Goal: Use online tool/utility

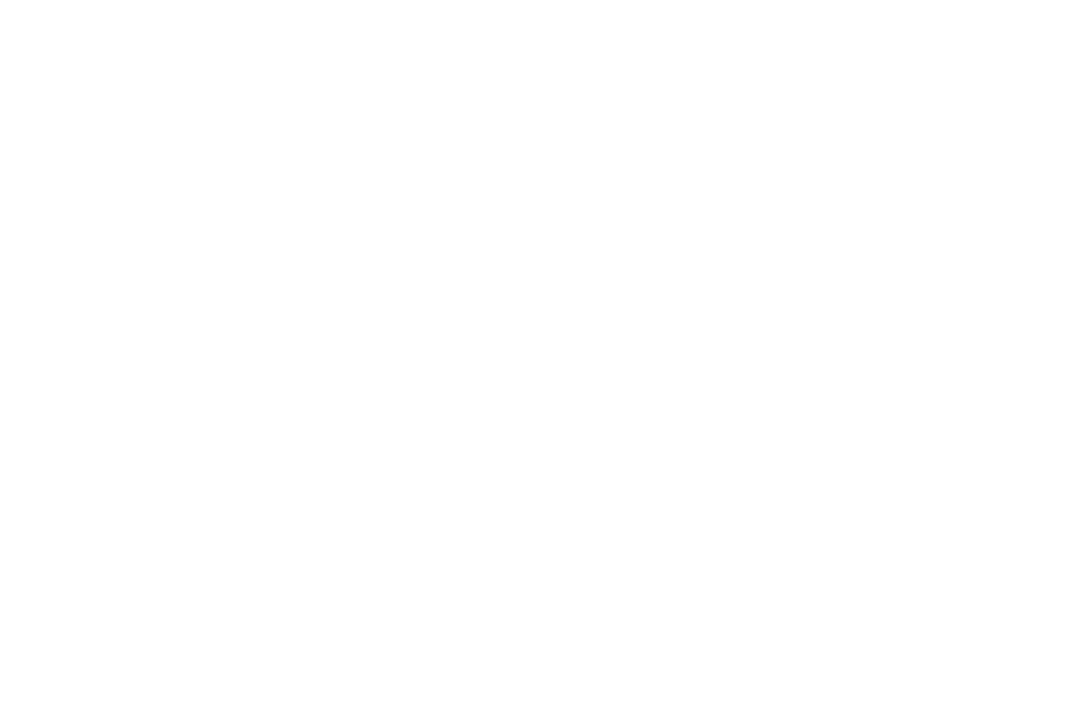
click at [187, 464] on div at bounding box center [546, 364] width 1092 height 728
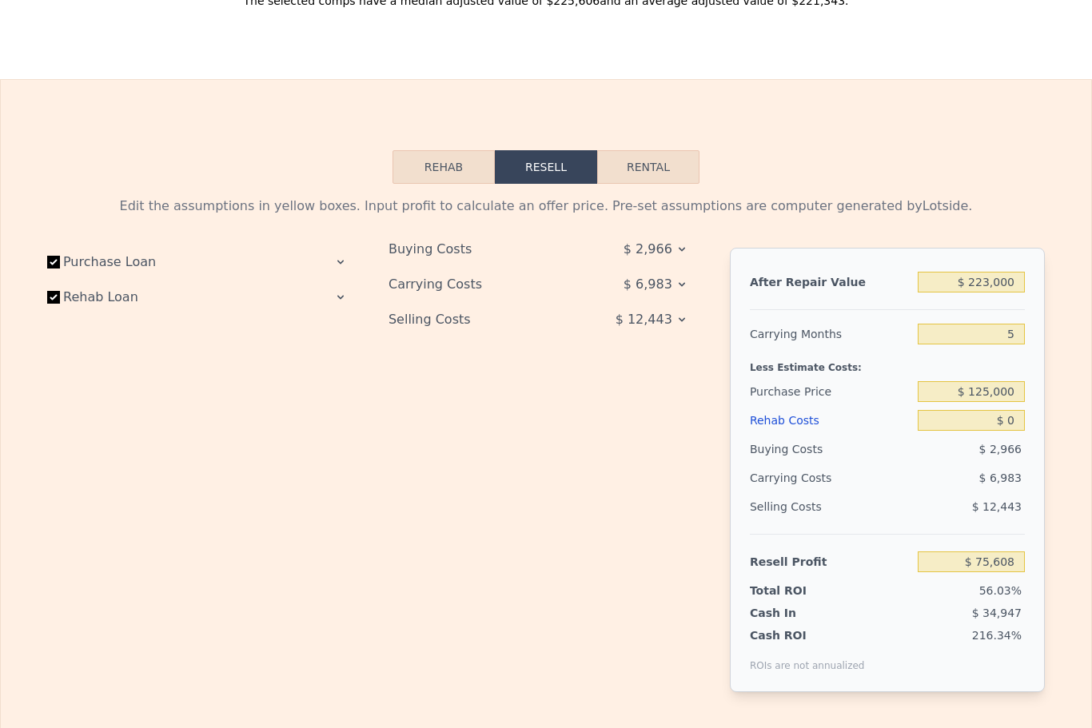
scroll to position [2055, 0]
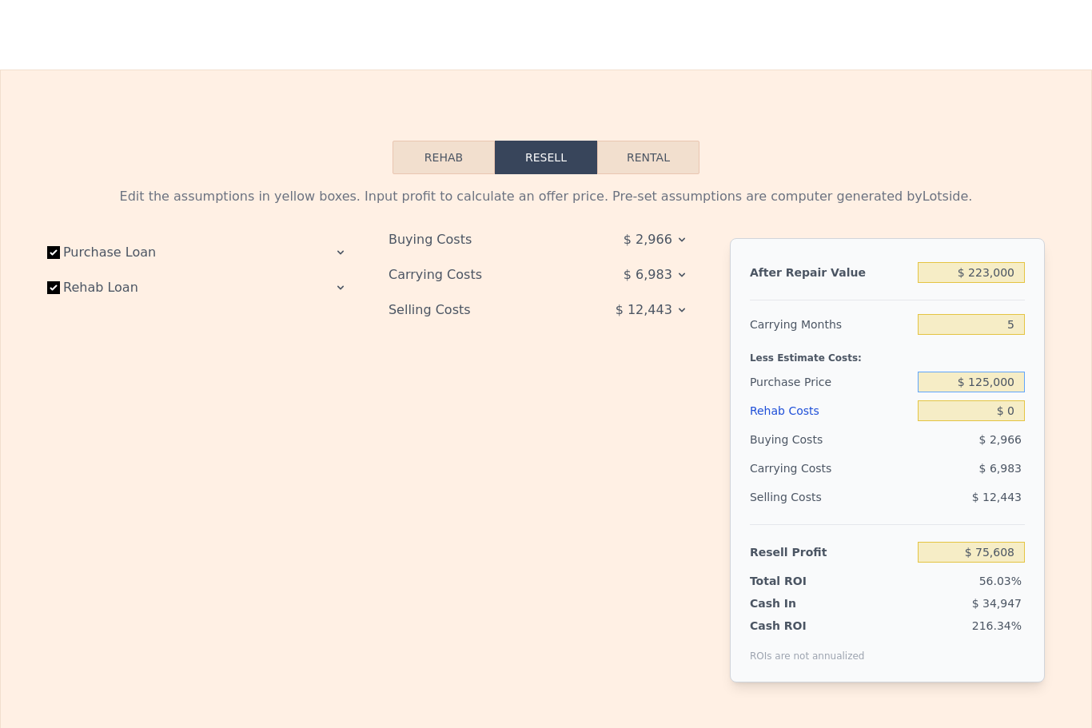
click at [982, 386] on input "$ 125,000" at bounding box center [971, 382] width 107 height 21
type input "$ 90,000"
click at [999, 413] on input "$ 0" at bounding box center [971, 411] width 107 height 21
type input "$ 112,569"
type input "$ 60"
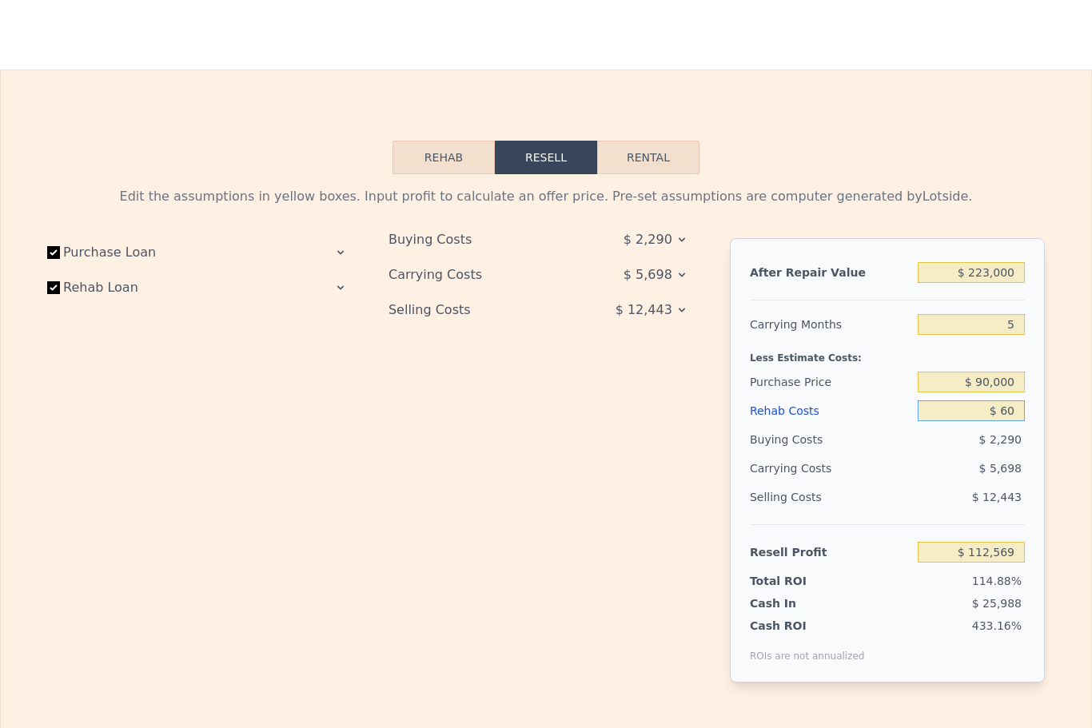
type input "$ 112,508"
type input "$ 600"
type input "$ 111,939"
type input "$ 6,000"
type input "$ 106,253"
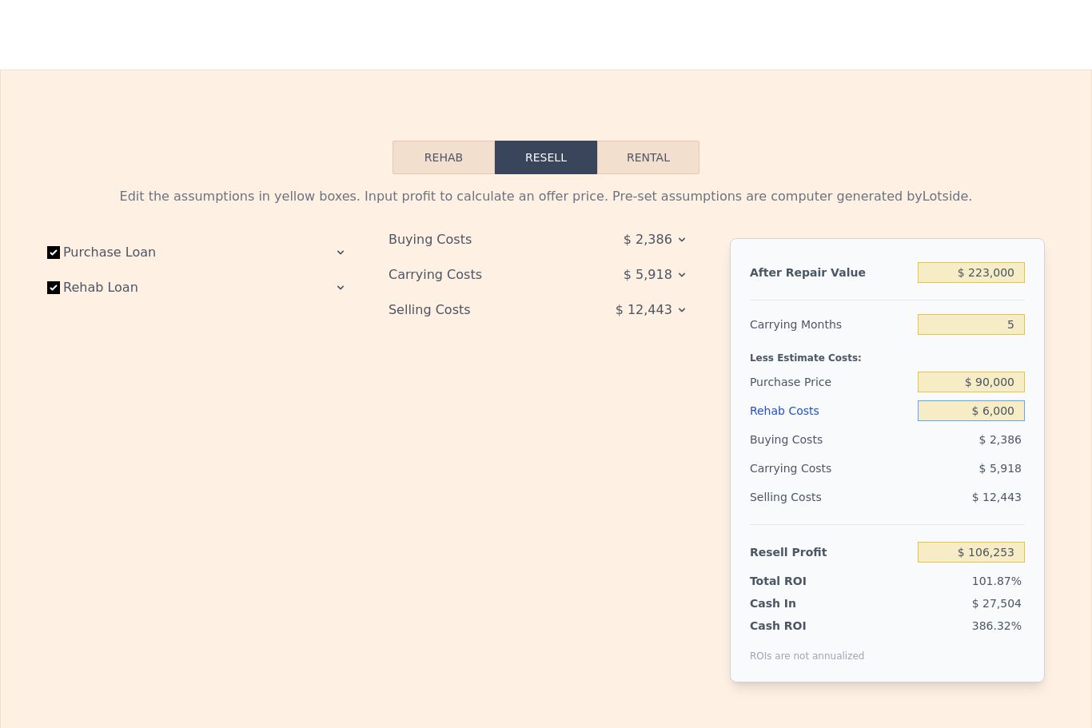
type input "$ 60,000"
type input "$ 49,409"
click at [1059, 684] on div "Edit the assumptions in yellow boxes. Input profit to calculate an offer price.…" at bounding box center [546, 441] width 1090 height 534
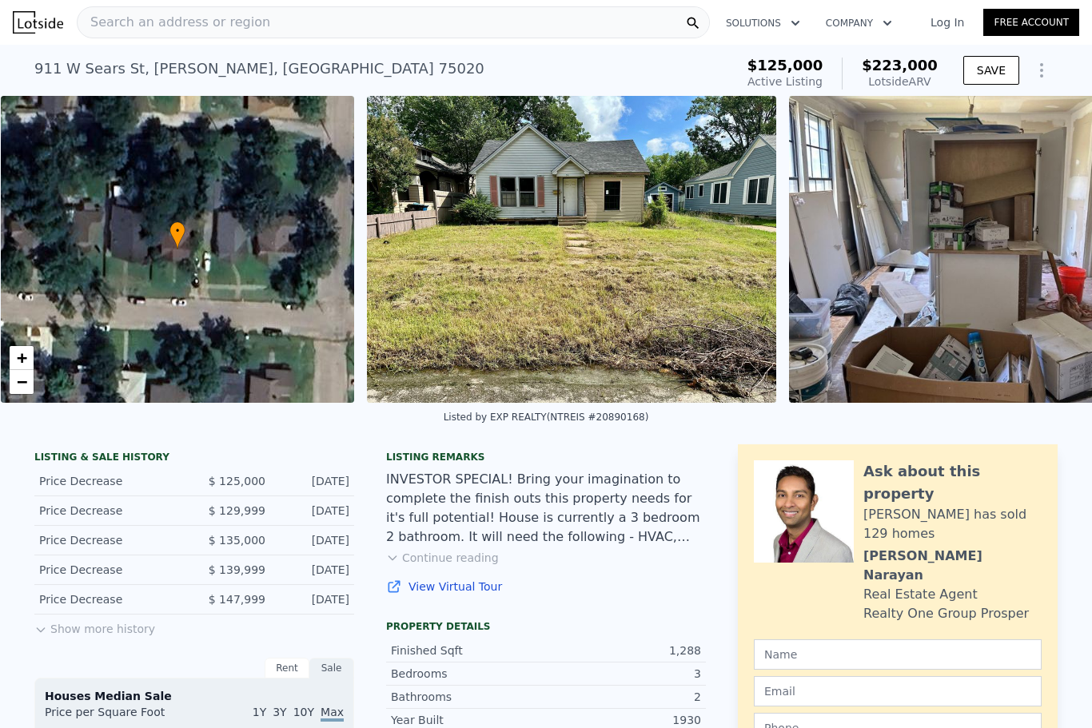
scroll to position [0, 6]
click at [53, 628] on button "Show more history" at bounding box center [94, 626] width 121 height 22
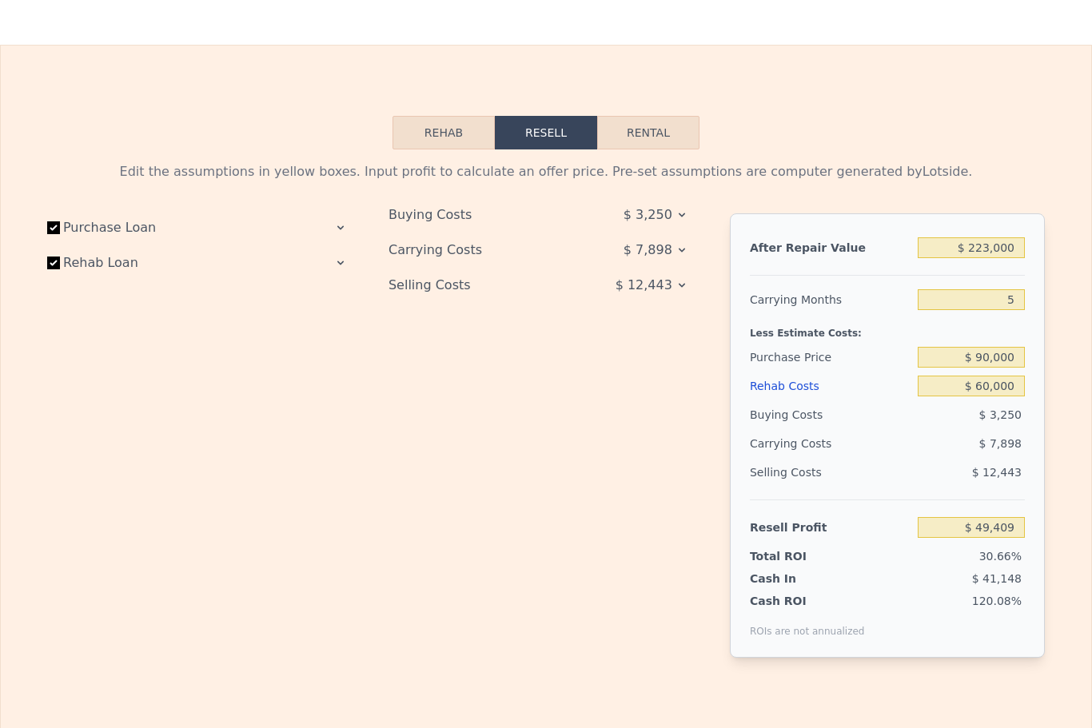
scroll to position [2087, 0]
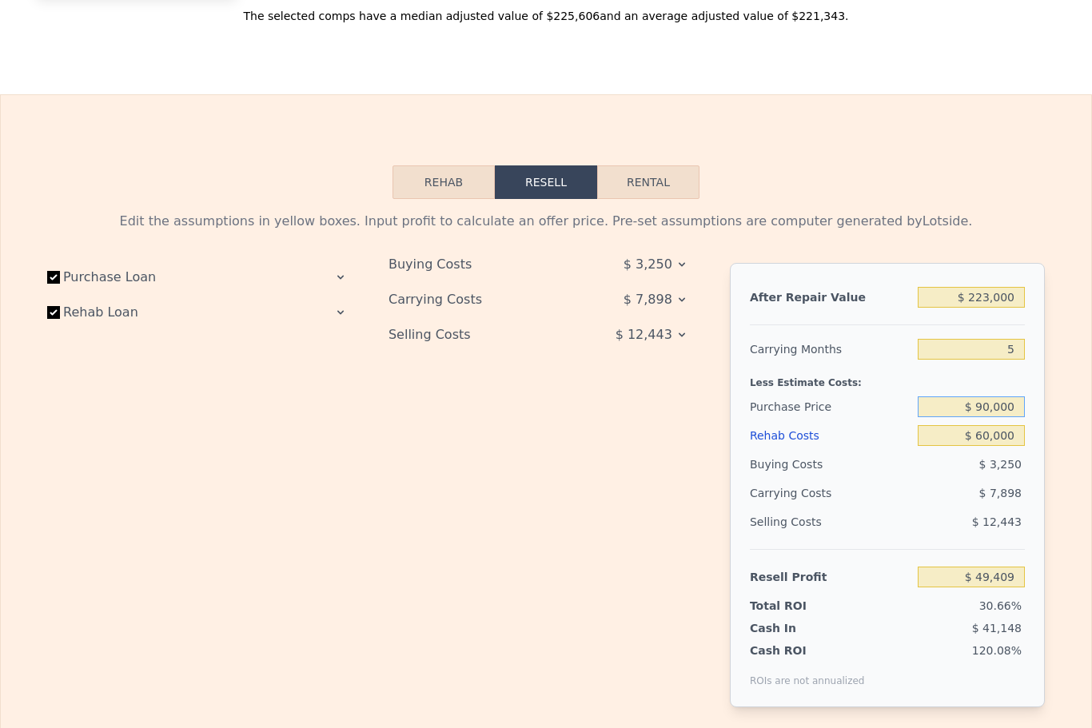
click at [1000, 415] on input "$ 90,000" at bounding box center [971, 407] width 107 height 21
type input "$ 95,000"
click at [672, 488] on div "Buying Costs $ 3,250 Carrying Costs $ 7,898 Selling Costs $ 12,443" at bounding box center [547, 498] width 316 height 470
type input "$ 44,128"
click at [1003, 353] on input "5" at bounding box center [971, 349] width 107 height 21
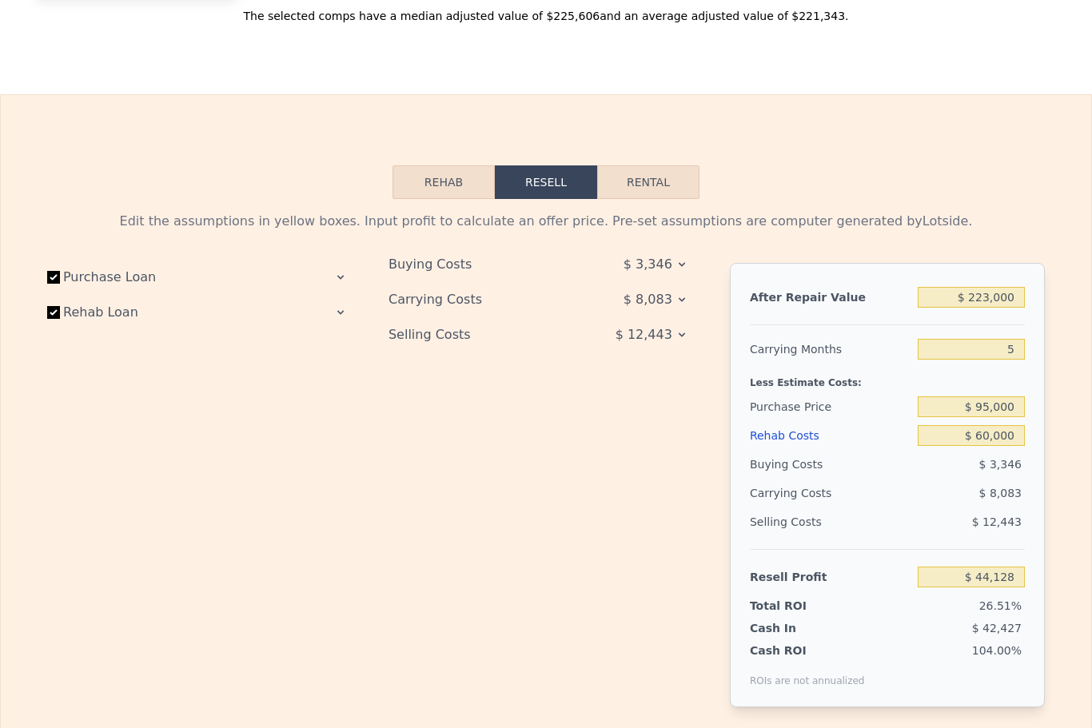
click at [1039, 345] on div "After Repair Value $ 223,000 Carrying Months 5 Less Estimate Costs: Purchase Pr…" at bounding box center [887, 485] width 315 height 445
click at [1017, 345] on input "5" at bounding box center [971, 349] width 107 height 21
type input "8"
type input "$ 39,278"
type input "8"
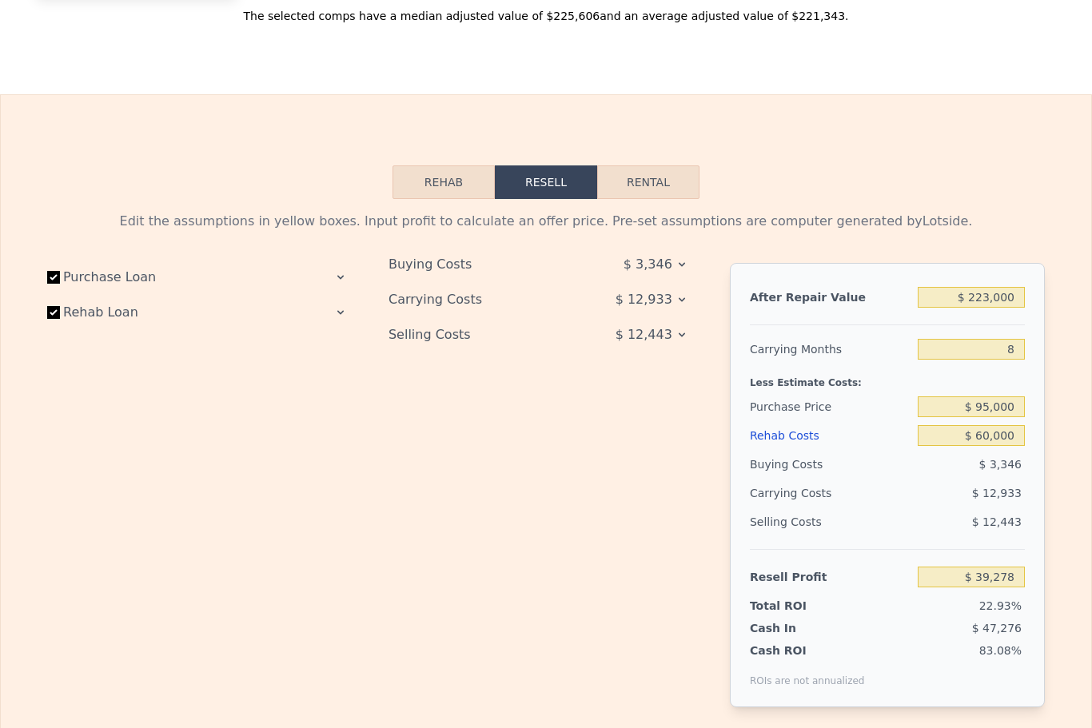
click at [648, 494] on div "Buying Costs $ 3,346 Carrying Costs $ 12,933 Selling Costs $ 12,443" at bounding box center [547, 498] width 316 height 470
